Goal: Task Accomplishment & Management: Manage account settings

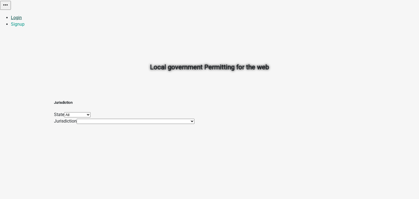
click at [22, 15] on link "Login" at bounding box center [16, 17] width 11 height 5
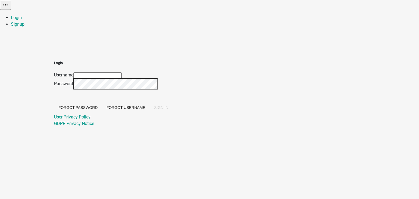
click at [122, 72] on input "Username" at bounding box center [97, 75] width 48 height 6
type input "KetanShetye"
click at [168, 110] on span "SIGN IN" at bounding box center [161, 107] width 14 height 4
click at [122, 72] on input "KetanShetye" at bounding box center [97, 75] width 48 height 6
